Goal: Information Seeking & Learning: Understand process/instructions

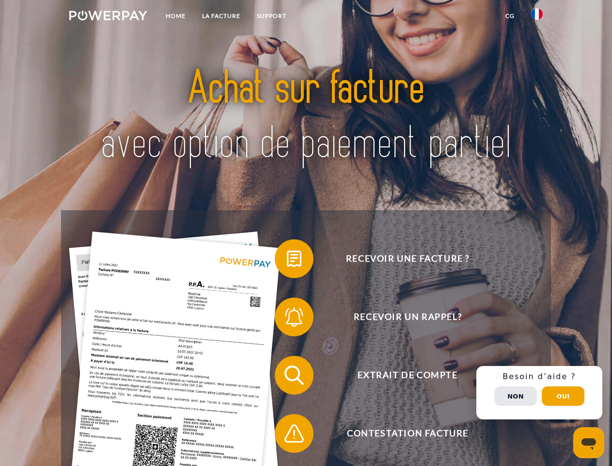
click at [108, 17] on img at bounding box center [108, 16] width 78 height 10
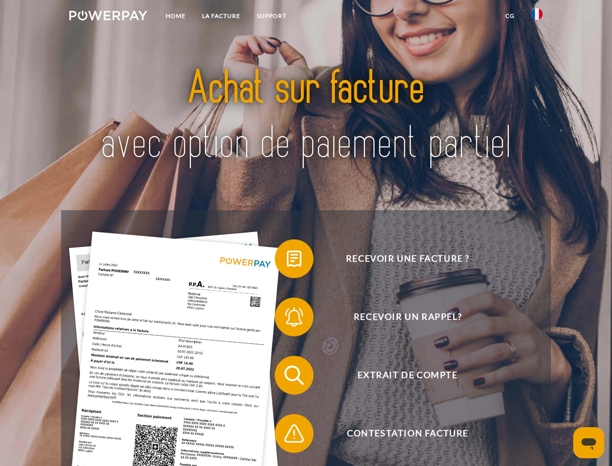
click at [537, 17] on img at bounding box center [537, 14] width 12 height 12
click at [510, 16] on link "CG" at bounding box center [511, 15] width 26 height 17
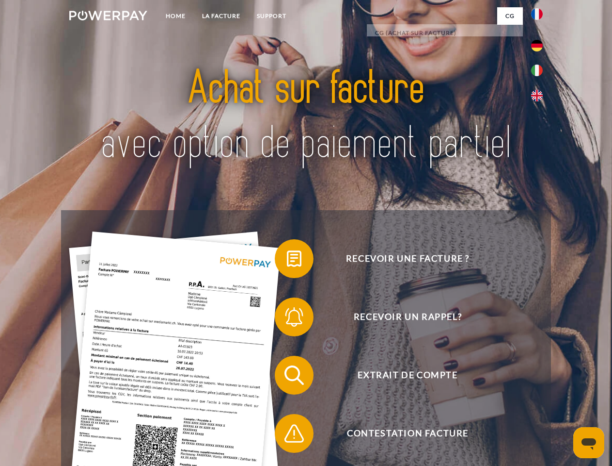
click at [287, 260] on span at bounding box center [280, 258] width 48 height 48
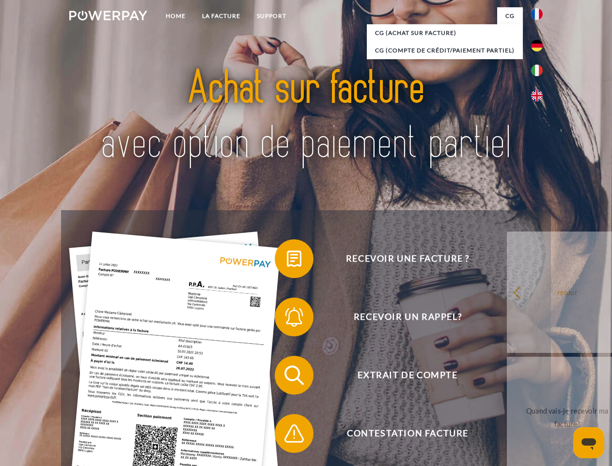
click at [287, 319] on span at bounding box center [280, 316] width 48 height 48
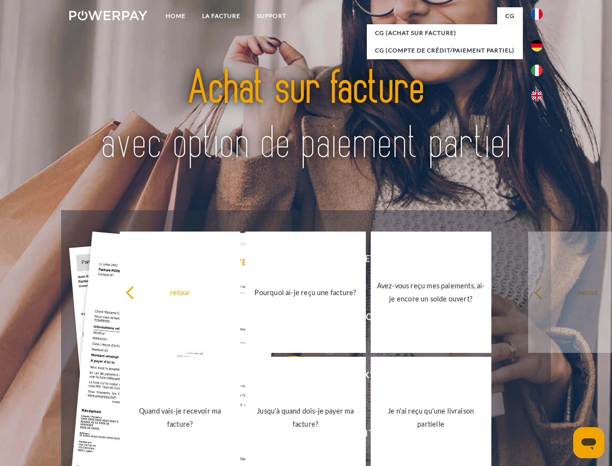
click at [287, 377] on link "Jusqu'à quand dois-je payer ma facture?" at bounding box center [305, 416] width 121 height 121
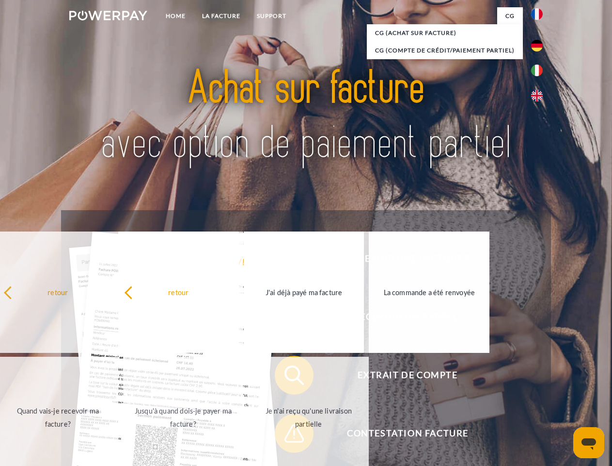
click at [287, 435] on span at bounding box center [280, 433] width 48 height 48
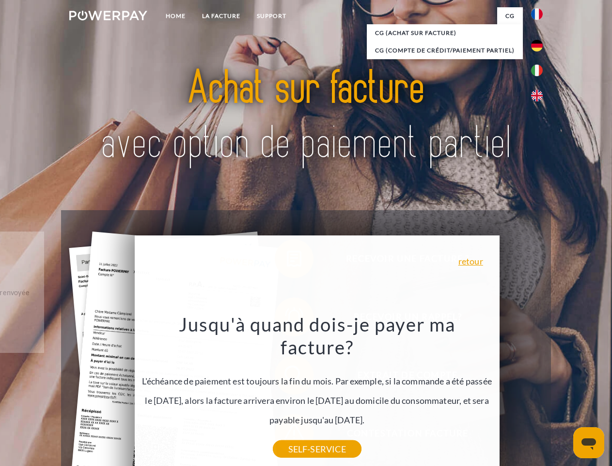
click at [540, 392] on div "Recevoir une facture ? Recevoir un rappel? Extrait de compte retour" at bounding box center [306, 404] width 490 height 388
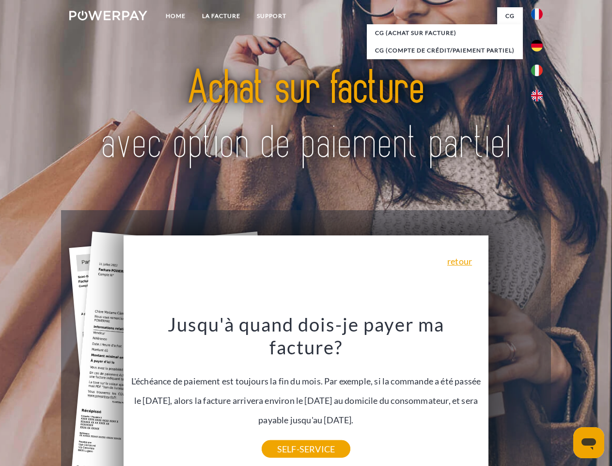
click at [516, 394] on span "Extrait de compte" at bounding box center [408, 374] width 238 height 39
click at [563, 396] on header "Home LA FACTURE Support" at bounding box center [306, 335] width 612 height 670
